Goal: Communication & Community: Connect with others

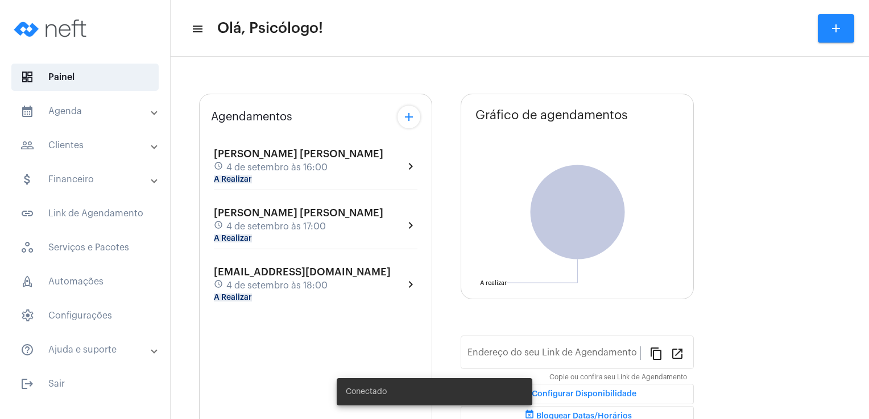
type input "[URL][DOMAIN_NAME]"
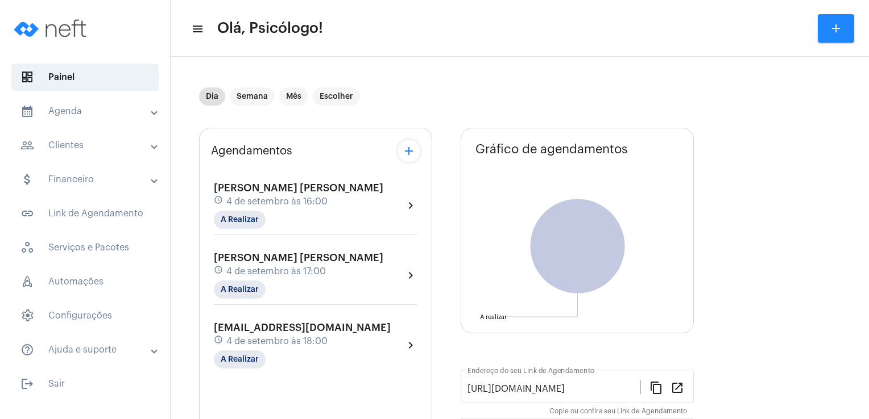
click at [269, 197] on span "4 de setembro às 16:00" at bounding box center [276, 202] width 101 height 10
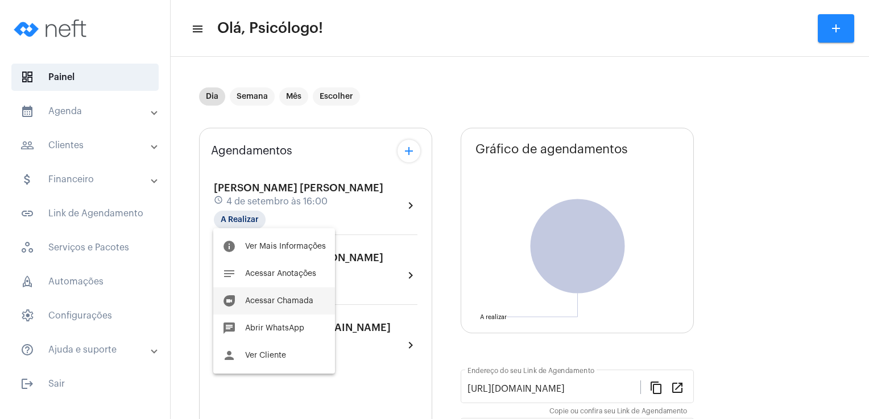
click at [280, 302] on span "Acessar Chamada" at bounding box center [279, 301] width 68 height 8
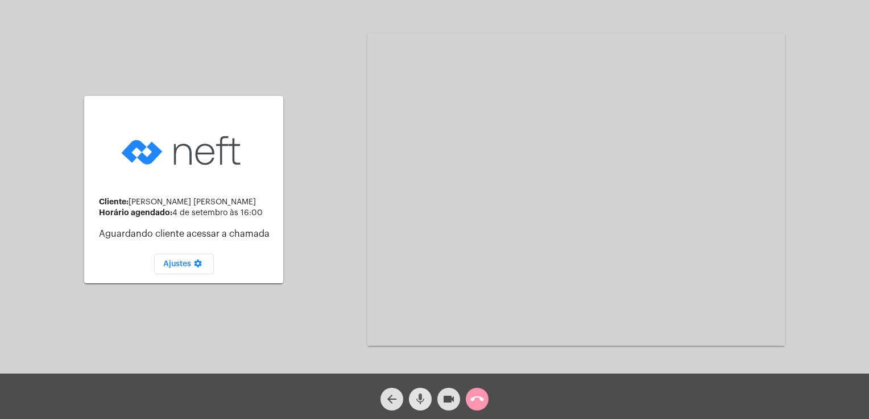
click at [418, 398] on mat-icon "mic" at bounding box center [420, 400] width 14 height 14
click at [442, 404] on mat-icon "videocam" at bounding box center [449, 400] width 14 height 14
click at [442, 404] on mat-icon "videocam_off" at bounding box center [449, 400] width 14 height 14
click at [442, 404] on mat-icon "videocam" at bounding box center [449, 400] width 14 height 14
click at [442, 404] on mat-icon "videocam_off" at bounding box center [449, 400] width 14 height 14
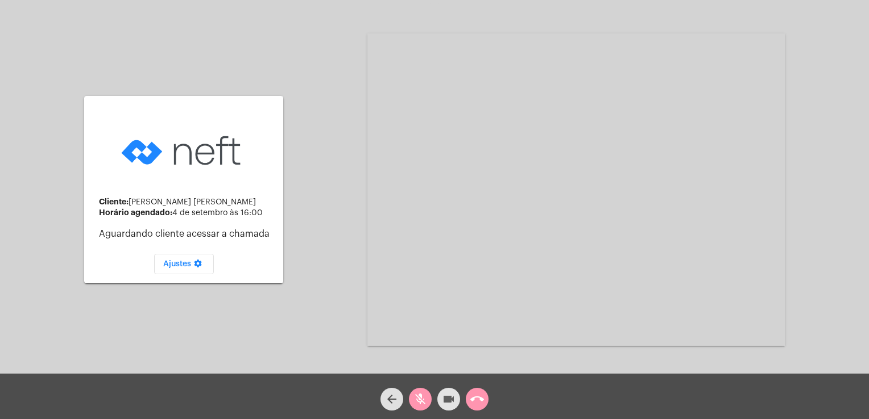
click at [442, 404] on mat-icon "videocam" at bounding box center [449, 400] width 14 height 14
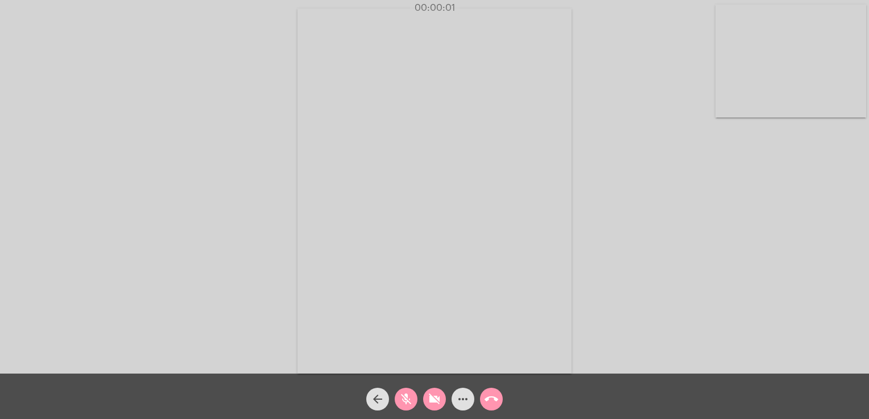
click at [438, 411] on div "Chamada Iniciada" at bounding box center [434, 392] width 223 height 55
click at [434, 402] on mat-icon "videocam_off" at bounding box center [434, 400] width 14 height 14
click at [412, 401] on mat-icon "mic_off" at bounding box center [406, 400] width 14 height 14
click at [458, 183] on video at bounding box center [434, 191] width 274 height 365
click at [404, 400] on mat-icon "mic" at bounding box center [406, 400] width 14 height 14
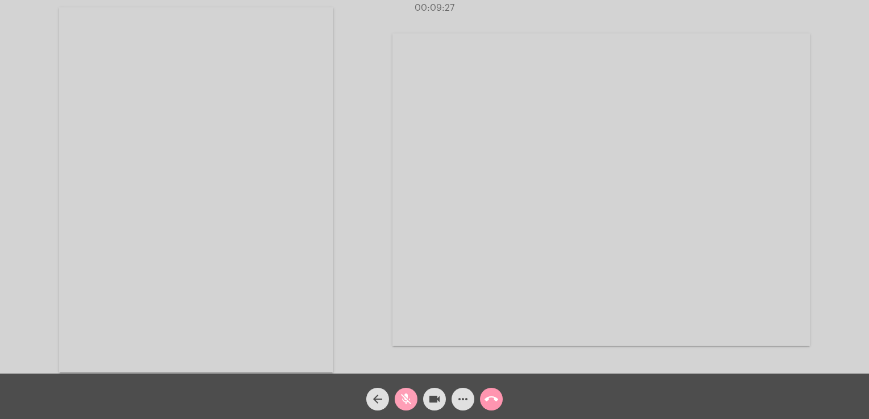
click at [404, 400] on mat-icon "mic_off" at bounding box center [406, 400] width 14 height 14
click at [404, 410] on span "mic" at bounding box center [406, 399] width 14 height 23
click at [404, 410] on span "mic_off" at bounding box center [406, 399] width 14 height 23
click at [408, 406] on mat-icon "mic" at bounding box center [406, 400] width 14 height 14
click at [408, 406] on mat-icon "mic_off" at bounding box center [406, 400] width 14 height 14
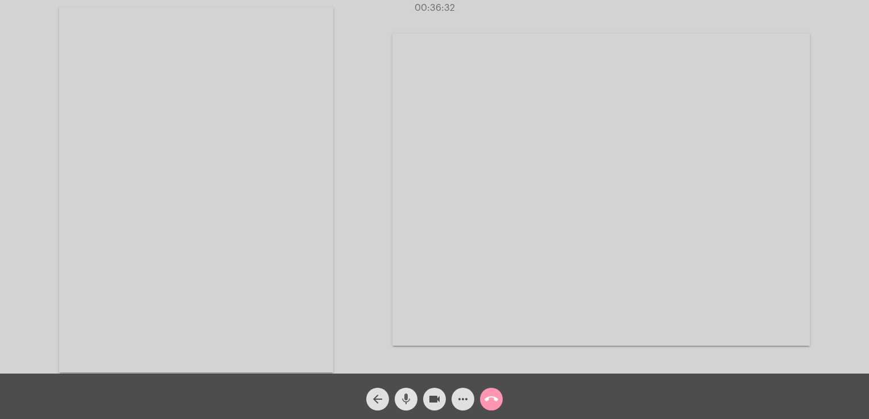
click at [402, 396] on mat-icon "mic" at bounding box center [406, 400] width 14 height 14
click at [402, 396] on mat-icon "mic_off" at bounding box center [406, 400] width 14 height 14
click at [408, 400] on mat-icon "mic" at bounding box center [406, 400] width 14 height 14
click at [408, 400] on mat-icon "mic_off" at bounding box center [406, 400] width 14 height 14
click at [402, 404] on mat-icon "mic" at bounding box center [406, 400] width 14 height 14
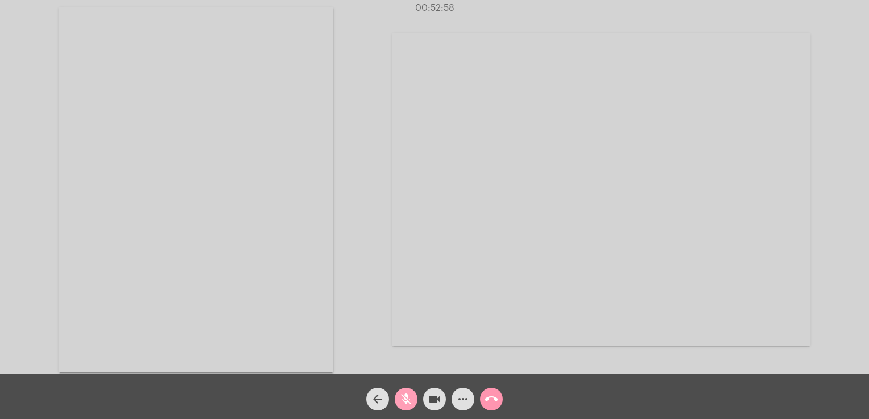
click at [402, 404] on mat-icon "mic_off" at bounding box center [406, 400] width 14 height 14
click at [487, 399] on mat-icon "call_end" at bounding box center [491, 400] width 14 height 14
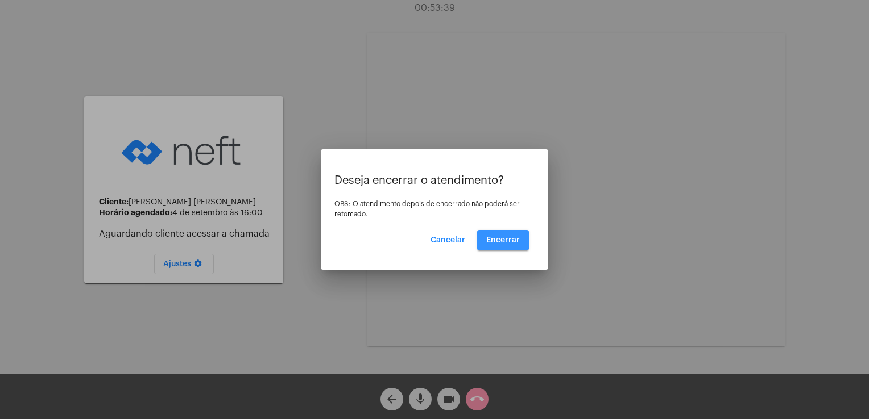
click at [500, 239] on span "Encerrar" at bounding box center [503, 240] width 34 height 8
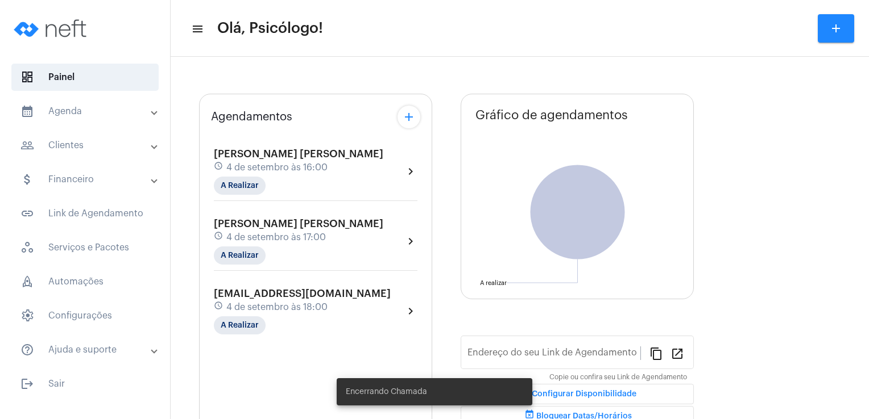
type input "[URL][DOMAIN_NAME]"
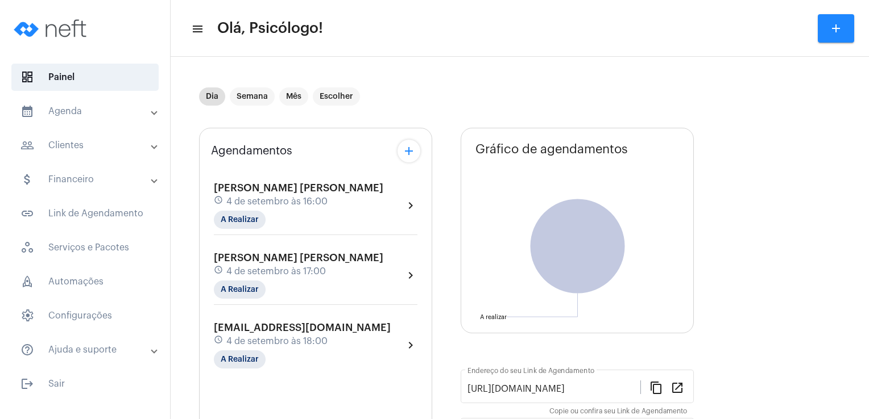
click at [261, 265] on div "schedule 4 de setembro às 17:00" at bounding box center [298, 271] width 169 height 13
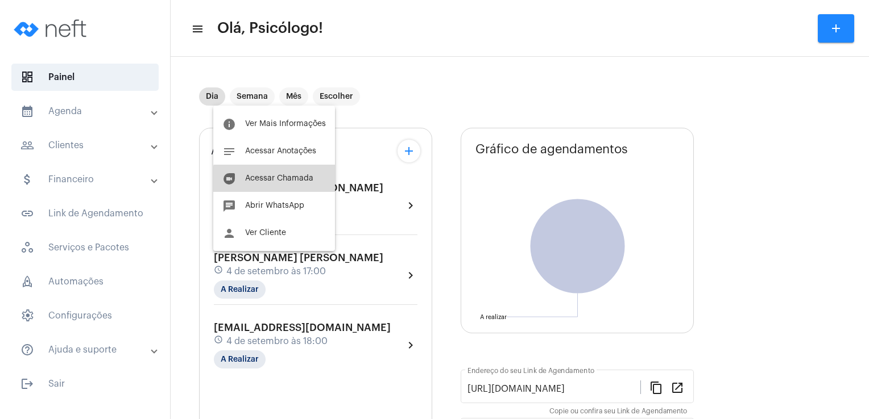
click at [297, 184] on button "duo [PERSON_NAME]" at bounding box center [274, 178] width 122 height 27
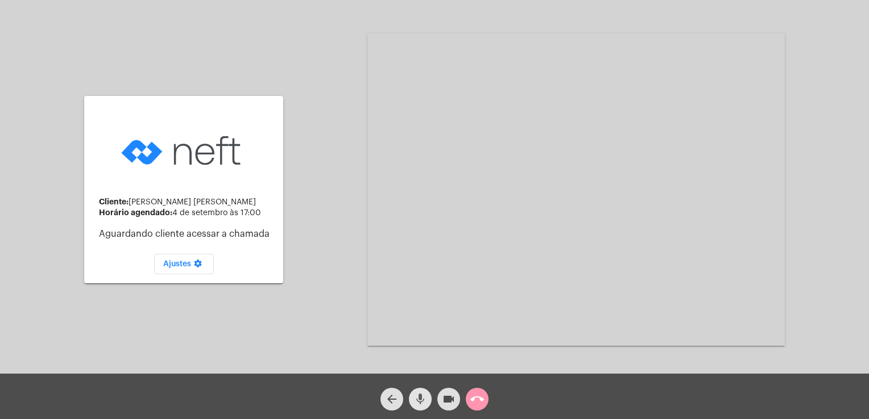
click at [413, 404] on mat-icon "mic" at bounding box center [420, 400] width 14 height 14
click at [445, 402] on mat-icon "videocam" at bounding box center [449, 400] width 14 height 14
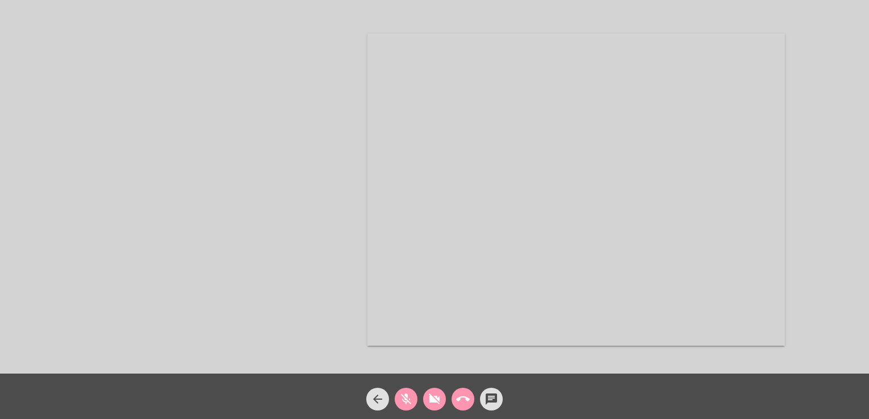
click at [422, 398] on div "videocam_off" at bounding box center [434, 397] width 28 height 28
click at [406, 402] on mat-icon "mic_off" at bounding box center [406, 400] width 14 height 14
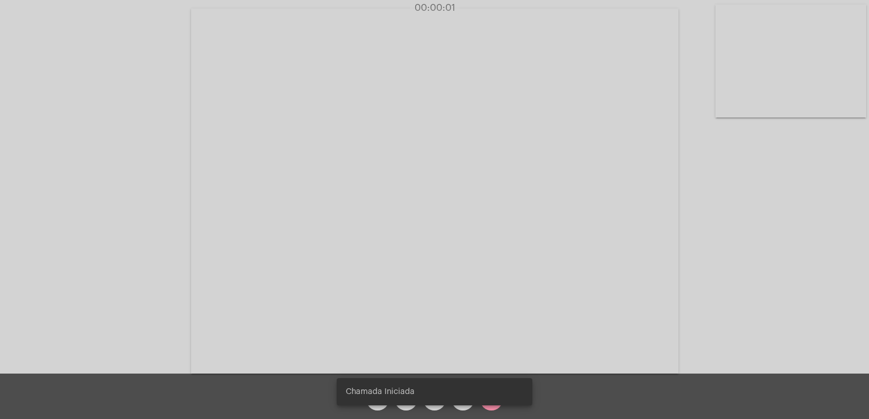
click at [416, 280] on video at bounding box center [434, 191] width 487 height 365
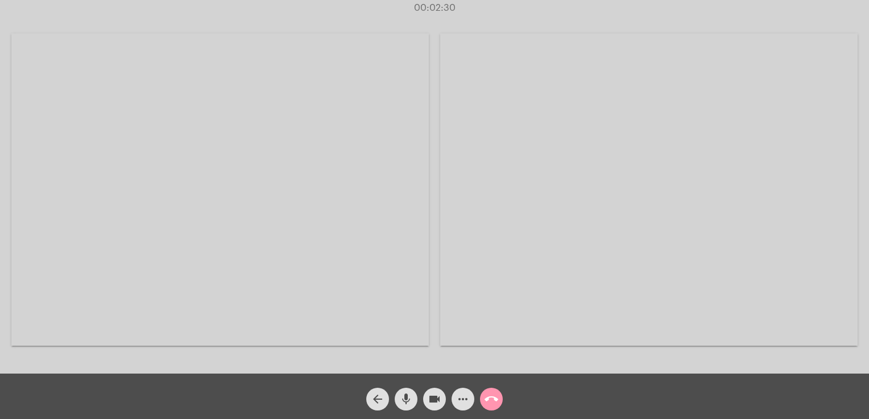
click at [222, 371] on div at bounding box center [219, 190] width 417 height 371
click at [409, 401] on mat-icon "mic" at bounding box center [406, 400] width 14 height 14
click at [409, 401] on mat-icon "mic_off" at bounding box center [406, 400] width 14 height 14
click at [403, 402] on mat-icon "mic" at bounding box center [406, 400] width 14 height 14
click at [403, 402] on mat-icon "mic_off" at bounding box center [406, 400] width 14 height 14
